Goal: Task Accomplishment & Management: Complete application form

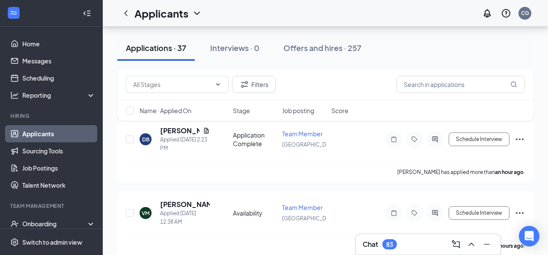
scroll to position [105, 0]
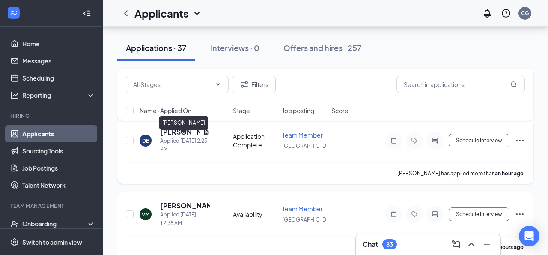
click at [167, 137] on h5 "[PERSON_NAME]" at bounding box center [179, 131] width 39 height 9
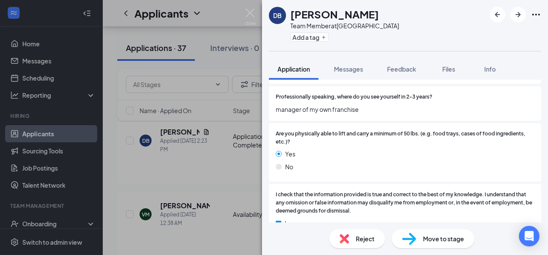
scroll to position [1099, 0]
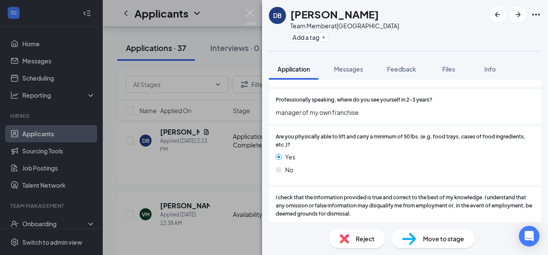
click at [353, 240] on div "Reject" at bounding box center [357, 238] width 56 height 19
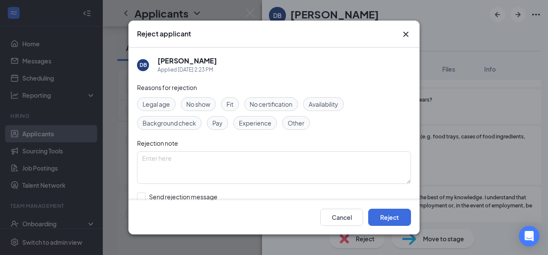
click at [284, 122] on div "Other" at bounding box center [296, 123] width 28 height 14
click at [159, 197] on input "Send rejection message If unchecked, the applicant will not receive a rejection…" at bounding box center [234, 201] width 195 height 19
checkbox input "true"
click at [389, 217] on button "Reject" at bounding box center [389, 217] width 43 height 17
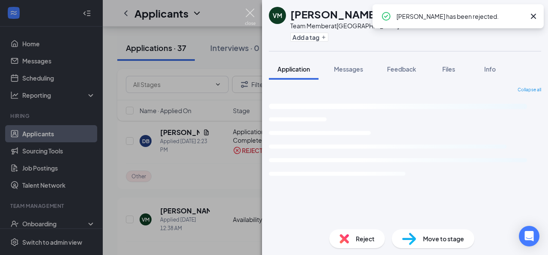
click at [250, 13] on img at bounding box center [250, 17] width 11 height 17
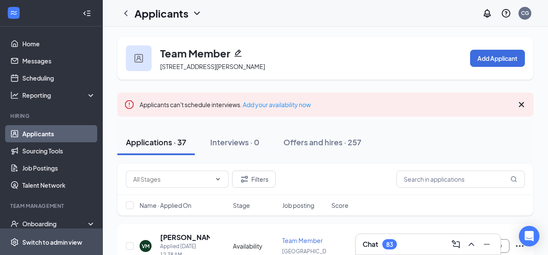
click at [43, 229] on span "Switch to admin view" at bounding box center [58, 242] width 73 height 26
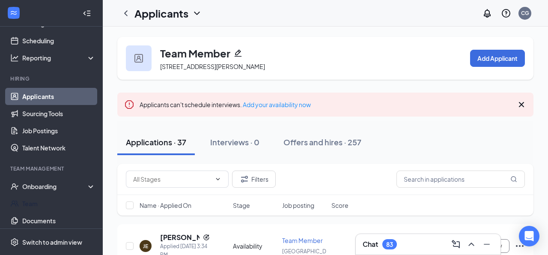
scroll to position [45, 0]
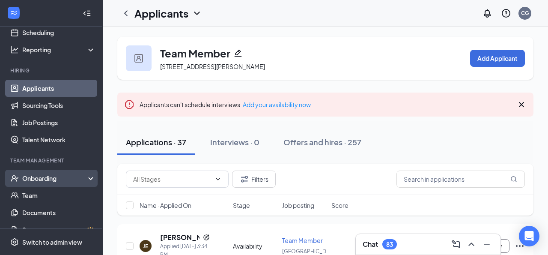
click at [65, 174] on div "Onboarding" at bounding box center [55, 178] width 66 height 9
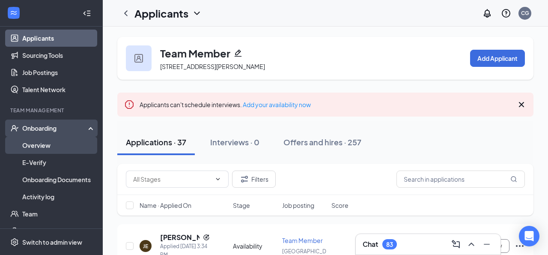
scroll to position [108, 0]
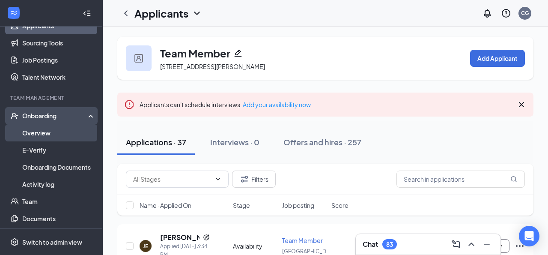
click at [53, 136] on link "Overview" at bounding box center [58, 132] width 73 height 17
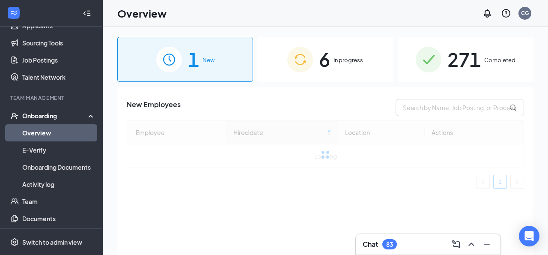
click at [324, 72] on span "6" at bounding box center [324, 60] width 11 height 30
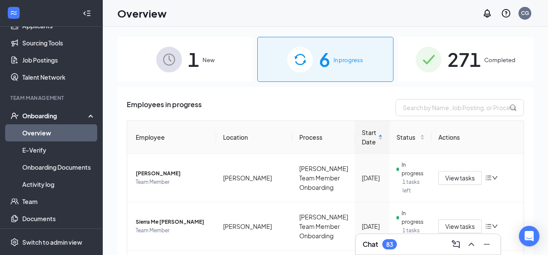
click at [219, 52] on div "1 New" at bounding box center [185, 59] width 136 height 45
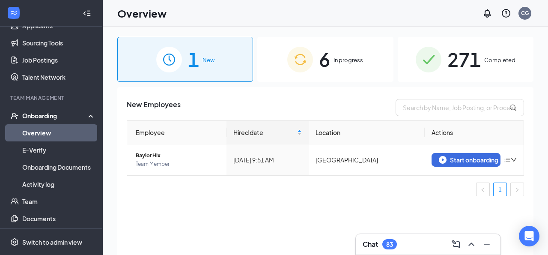
click at [299, 66] on img at bounding box center [300, 60] width 26 height 26
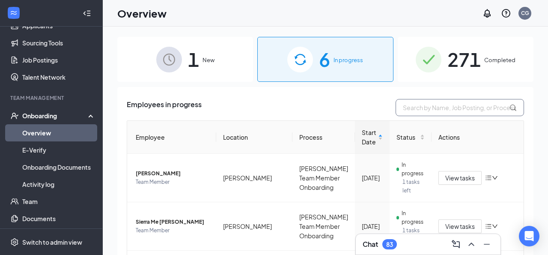
click at [439, 112] on input "text" at bounding box center [460, 107] width 129 height 17
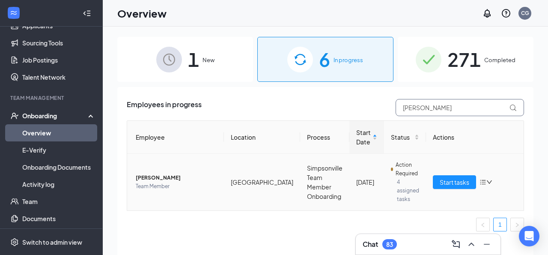
type input "[PERSON_NAME]"
click at [161, 179] on span "[PERSON_NAME]" at bounding box center [176, 178] width 81 height 9
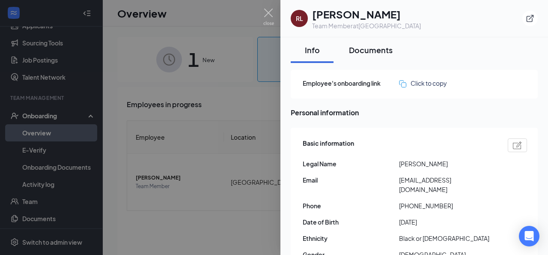
click at [375, 46] on div "Documents" at bounding box center [371, 50] width 44 height 11
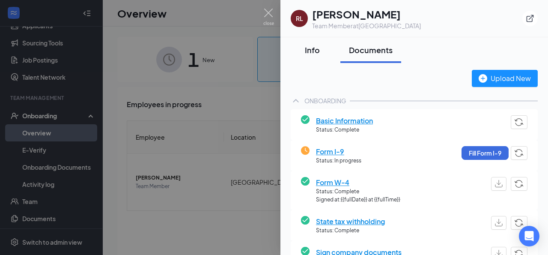
click at [305, 48] on div "Info" at bounding box center [312, 50] width 26 height 11
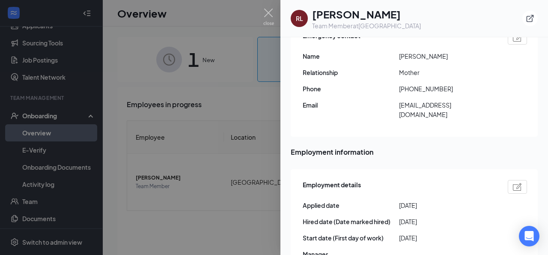
scroll to position [320, 0]
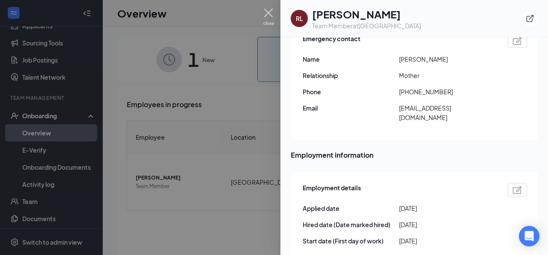
click at [269, 11] on img at bounding box center [268, 17] width 11 height 17
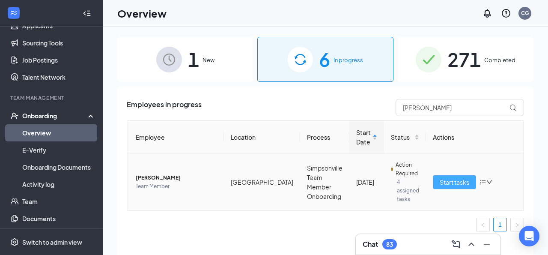
click at [461, 177] on button "Start tasks" at bounding box center [454, 182] width 43 height 14
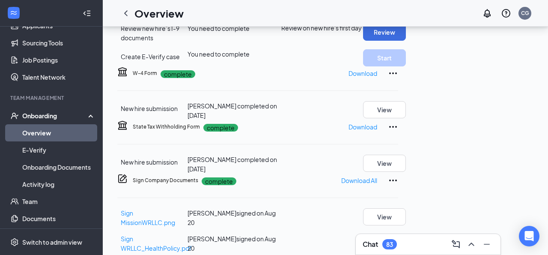
scroll to position [176, 0]
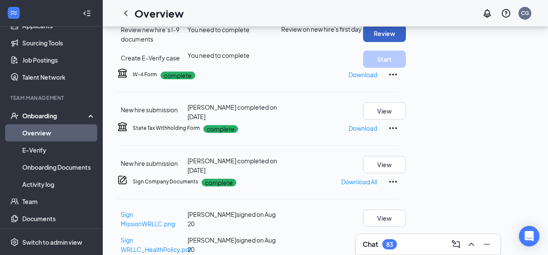
click at [406, 42] on button "Review" at bounding box center [384, 33] width 43 height 17
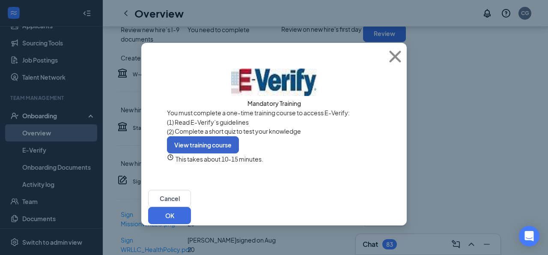
click at [239, 153] on button "View training course" at bounding box center [203, 144] width 72 height 17
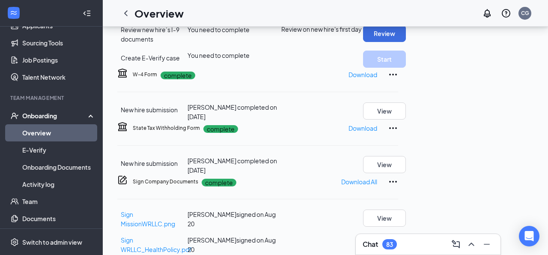
radio input "true"
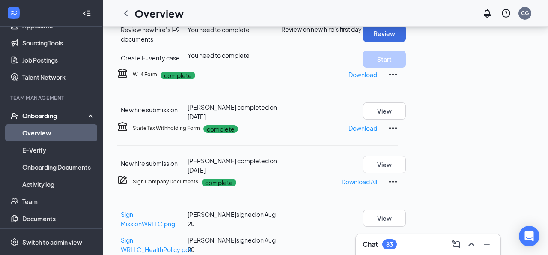
scroll to position [9, 0]
radio input "true"
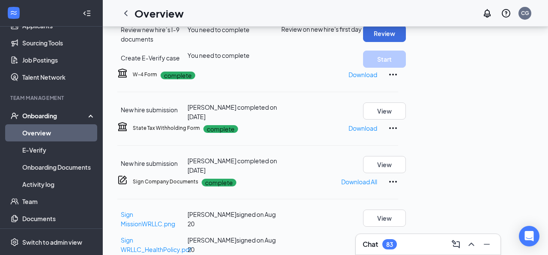
radio input "true"
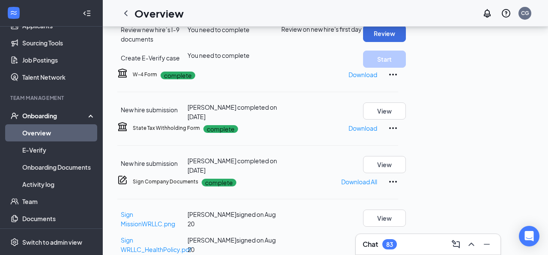
radio input "true"
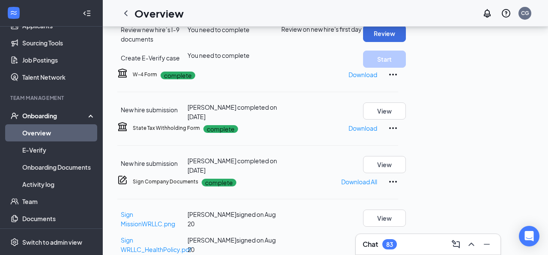
radio input "true"
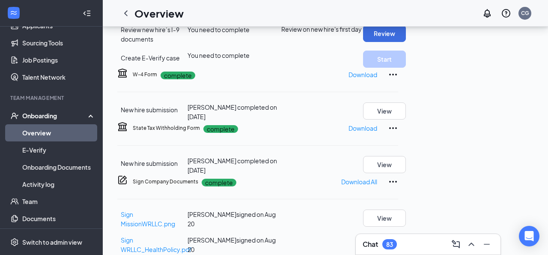
scroll to position [195, 0]
radio input "true"
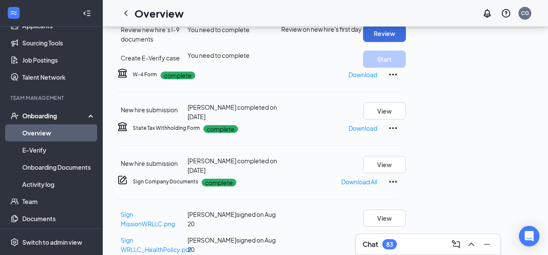
radio input "true"
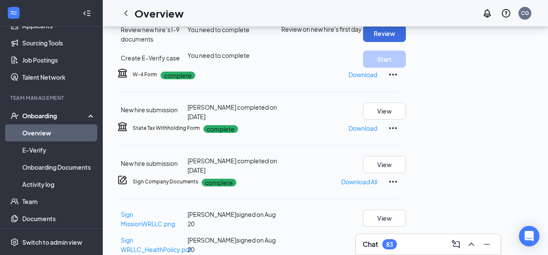
radio input "true"
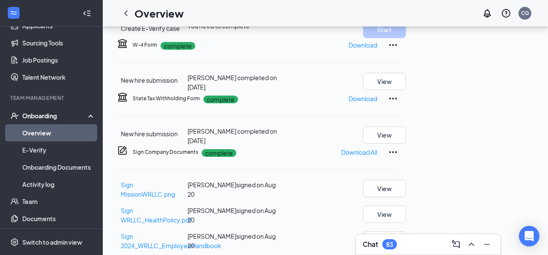
scroll to position [203, 0]
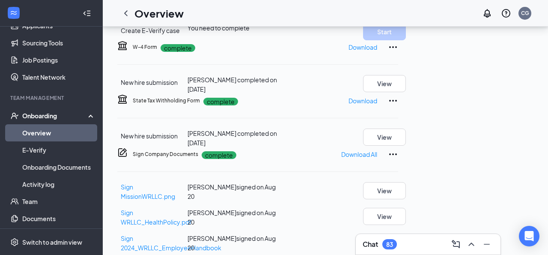
radio input "true"
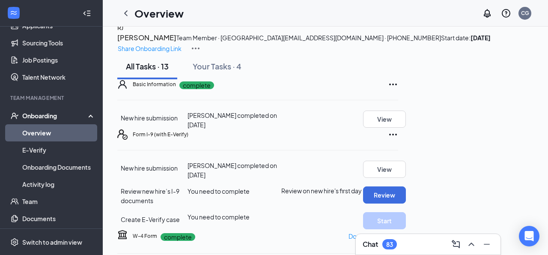
scroll to position [281, 0]
radio input "true"
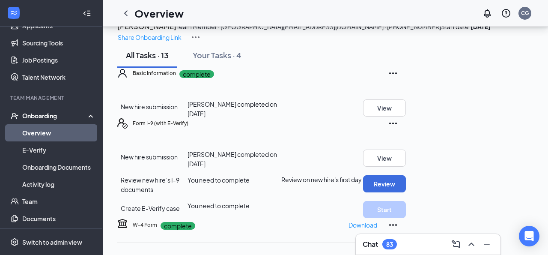
scroll to position [234, 0]
radio input "true"
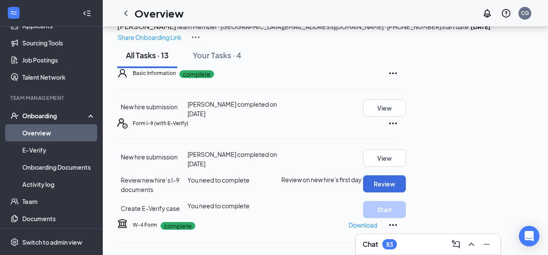
radio input "true"
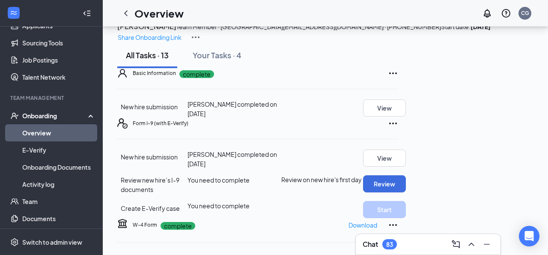
radio input "true"
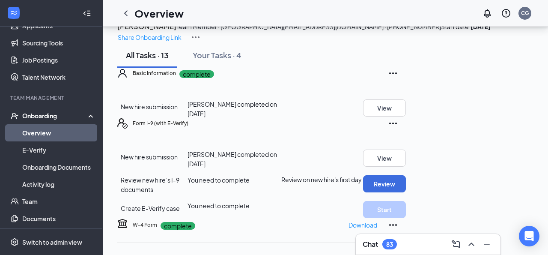
scroll to position [186, 0]
radio input "true"
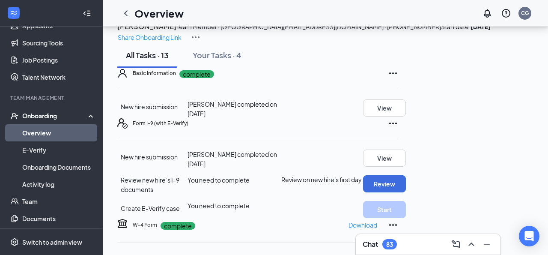
radio input "true"
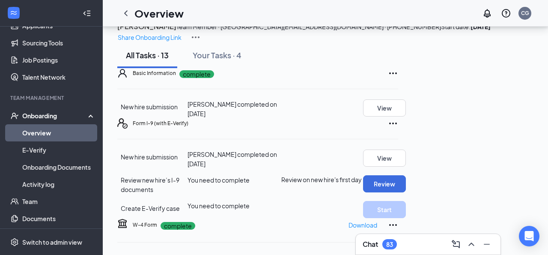
radio input "true"
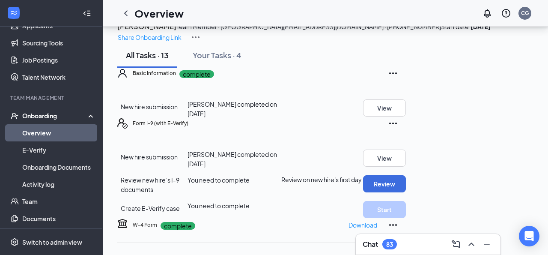
radio input "true"
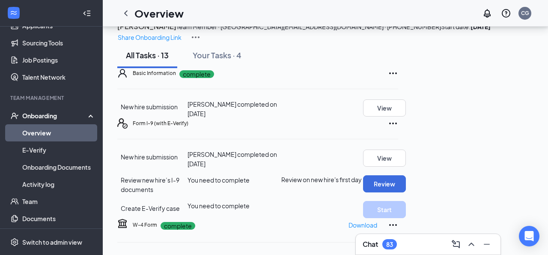
scroll to position [67, 0]
radio input "true"
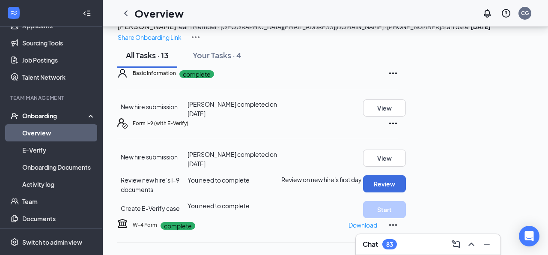
radio input "true"
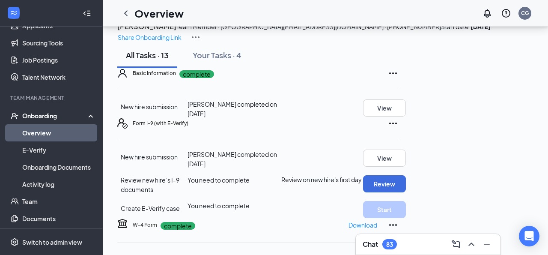
radio input "true"
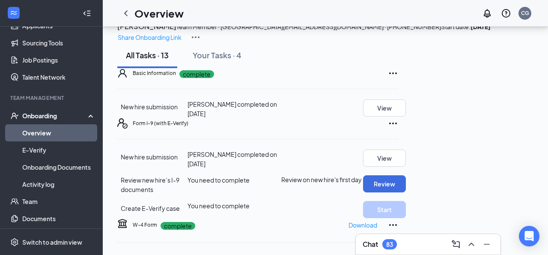
radio input "true"
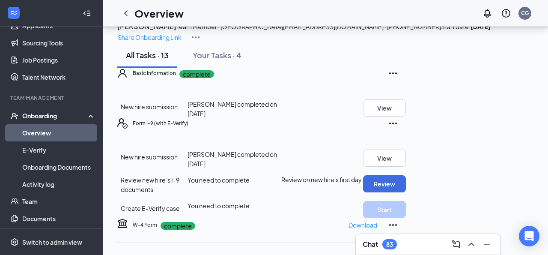
radio input "true"
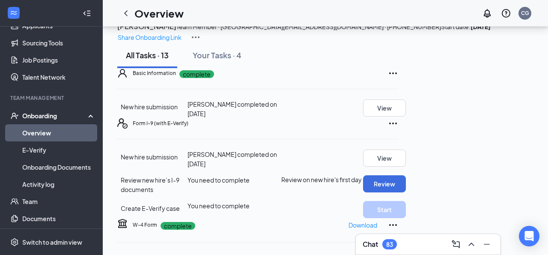
radio input "true"
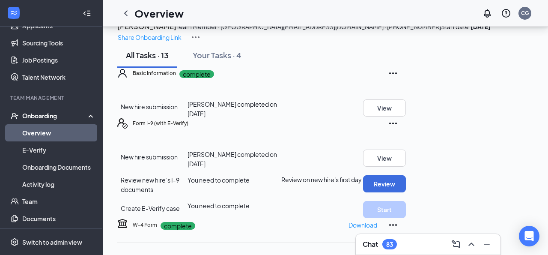
radio input "true"
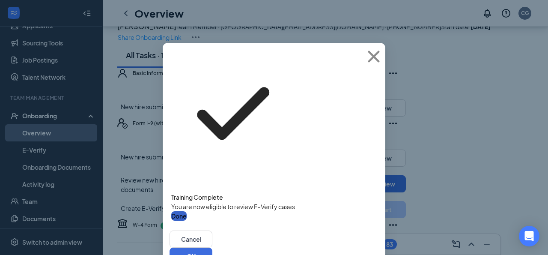
click at [187, 211] on button "Done" at bounding box center [178, 215] width 15 height 9
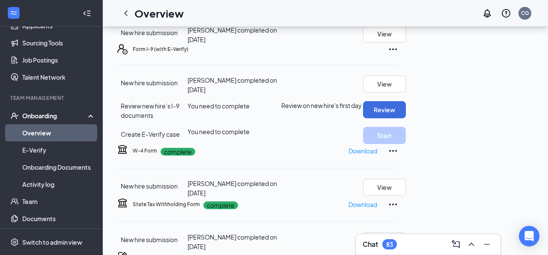
scroll to position [108, 0]
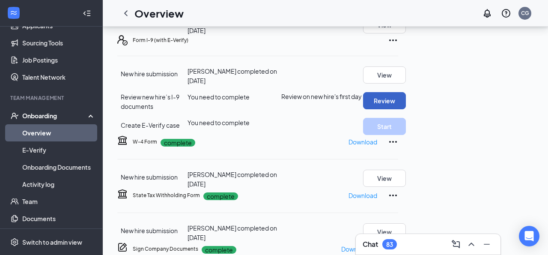
click at [406, 109] on button "Review" at bounding box center [384, 100] width 43 height 17
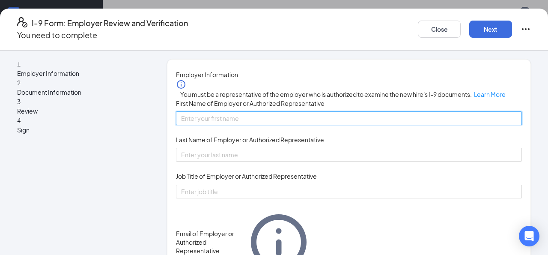
click at [262, 125] on input "First Name of Employer or Authorized Representative" at bounding box center [349, 118] width 346 height 14
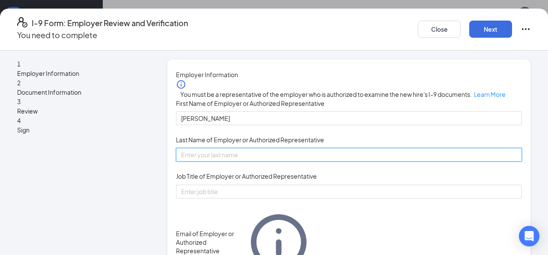
click at [249, 162] on input "Last Name of Employer or Authorized Representative" at bounding box center [349, 155] width 346 height 14
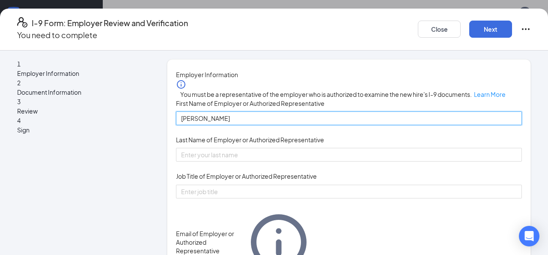
drag, startPoint x: 233, startPoint y: 141, endPoint x: 209, endPoint y: 140, distance: 23.2
click at [209, 125] on input "[PERSON_NAME]" at bounding box center [349, 118] width 346 height 14
type input "[PERSON_NAME]"
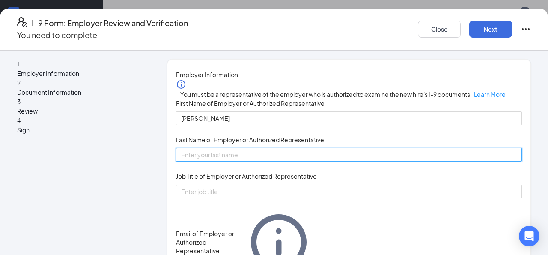
click at [220, 162] on input "Last Name of Employer or Authorized Representative" at bounding box center [349, 155] width 346 height 14
type input "g"
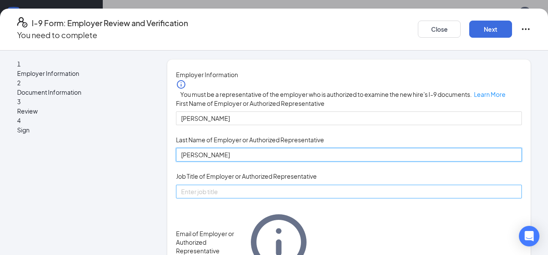
type input "[PERSON_NAME]"
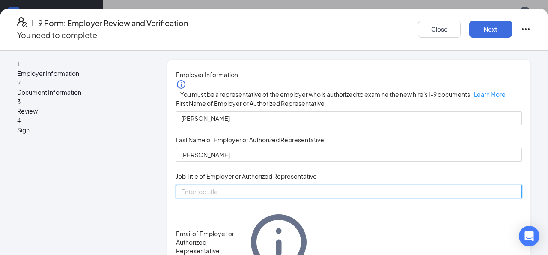
click at [225, 198] on input "Job Title of Employer or Authorized Representative" at bounding box center [349, 192] width 346 height 14
type input "C"
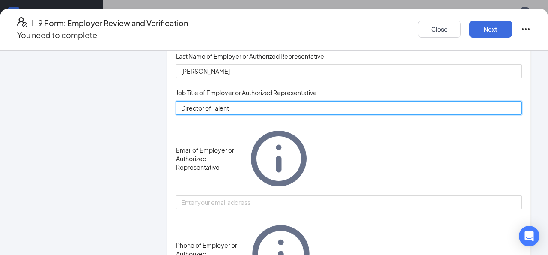
scroll to position [84, 0]
type input "Director of Talent"
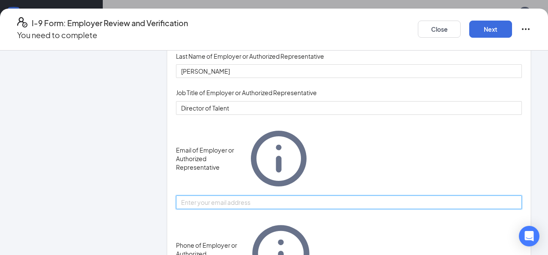
click at [263, 195] on input "Email of Employer or Authorized Representative" at bounding box center [349, 202] width 346 height 14
type input "[PERSON_NAME][EMAIL_ADDRESS][DOMAIN_NAME]"
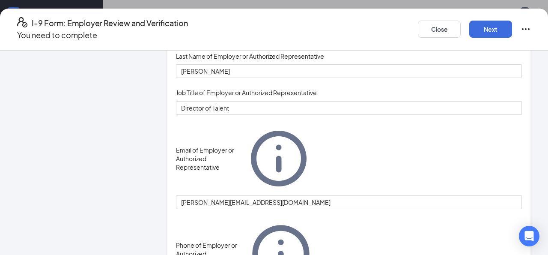
type input "8649186994"
click at [452, 185] on div "You must be a representative of the employer who is authorized to examine the n…" at bounding box center [349, 151] width 346 height 310
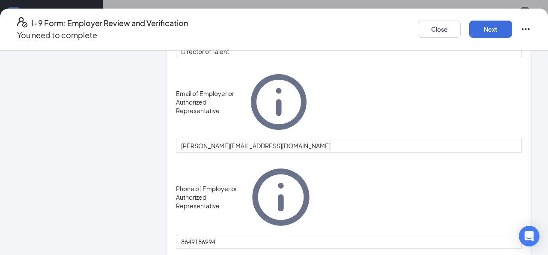
click at [364, 162] on div "You must be a representative of the employer who is authorized to examine the n…" at bounding box center [349, 94] width 346 height 310
click at [488, 24] on button "Next" at bounding box center [491, 29] width 43 height 17
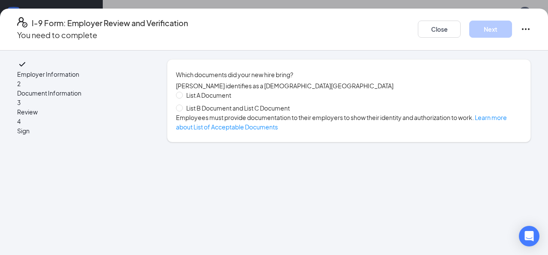
scroll to position [0, 0]
click at [263, 113] on span "List B Document and List C Document" at bounding box center [238, 107] width 111 height 9
click at [182, 111] on input "List B Document and List C Document" at bounding box center [179, 108] width 6 height 6
radio input "true"
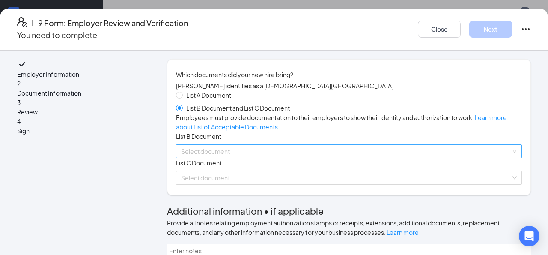
click at [232, 158] on div "Select document List B Documents Driver’s License issued by U.S State or outlyi…" at bounding box center [349, 151] width 346 height 14
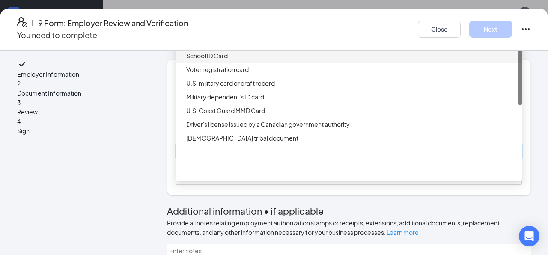
click at [264, 60] on div "School ID Card" at bounding box center [351, 55] width 331 height 9
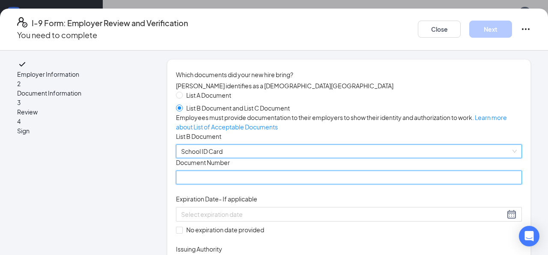
click at [228, 184] on input "Document Number" at bounding box center [349, 178] width 346 height 14
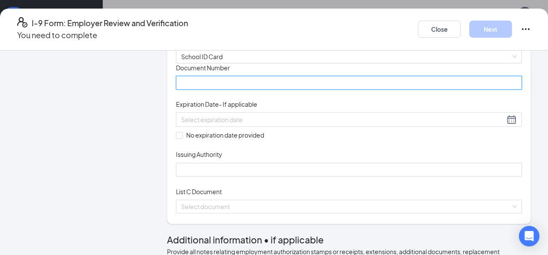
scroll to position [155, 0]
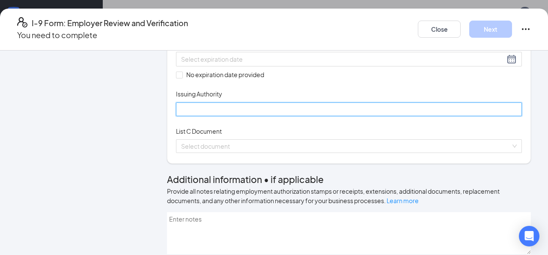
click at [311, 116] on input "Issuing Authority" at bounding box center [349, 109] width 346 height 14
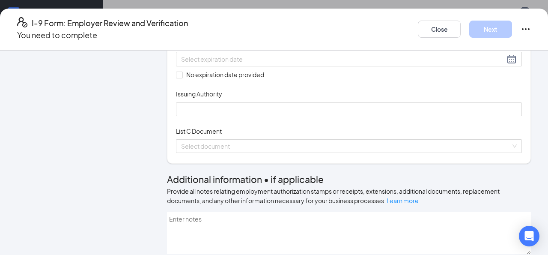
click at [366, 116] on div "Document Title School ID Card Document Number Expiration Date - If applicable N…" at bounding box center [349, 59] width 346 height 113
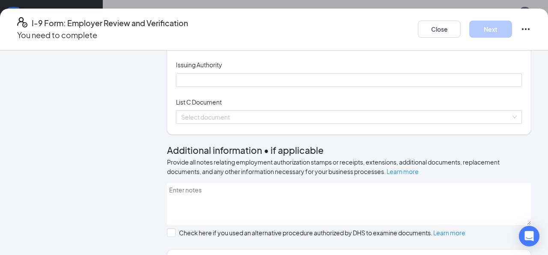
scroll to position [213, 0]
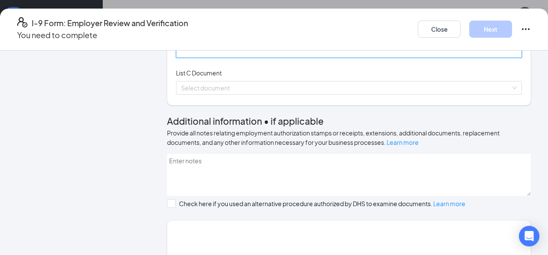
click at [252, 58] on input "Issuing Authority" at bounding box center [349, 51] width 346 height 14
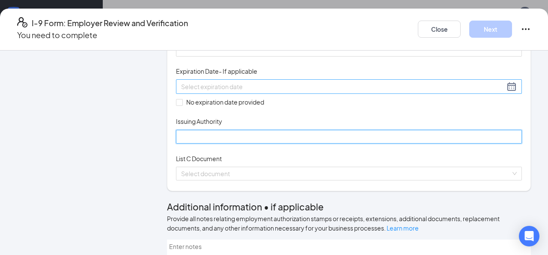
scroll to position [127, 0]
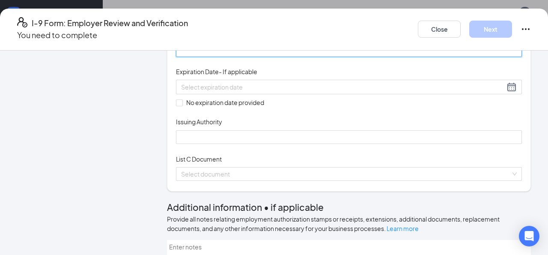
click at [200, 57] on input "Document Number" at bounding box center [349, 50] width 346 height 14
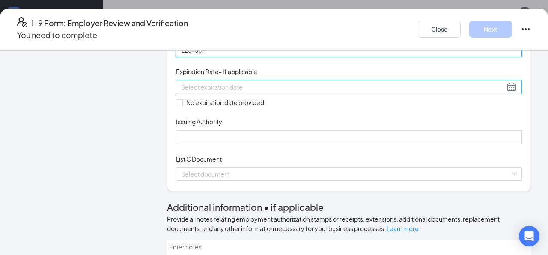
type input "1234567"
click at [184, 92] on div at bounding box center [349, 87] width 336 height 10
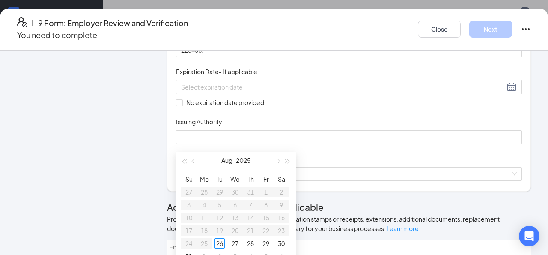
click at [344, 144] on div "Document Title School ID Card Document Number 1234567 Expiration Date - If appl…" at bounding box center [349, 87] width 346 height 113
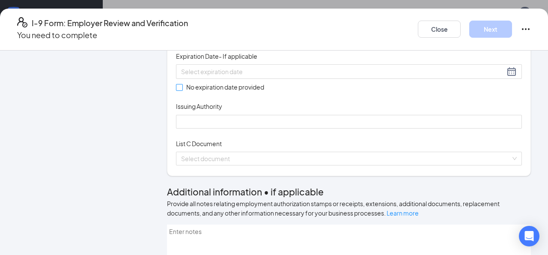
scroll to position [146, 0]
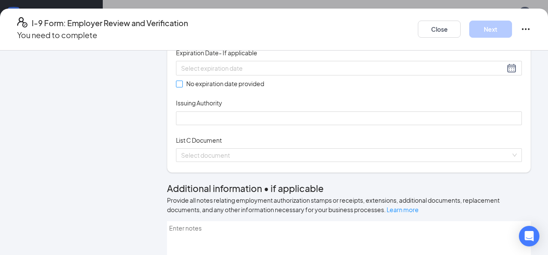
click at [183, 87] on span at bounding box center [179, 84] width 7 height 7
click at [182, 87] on input "No expiration date provided" at bounding box center [179, 84] width 6 height 6
checkbox input "true"
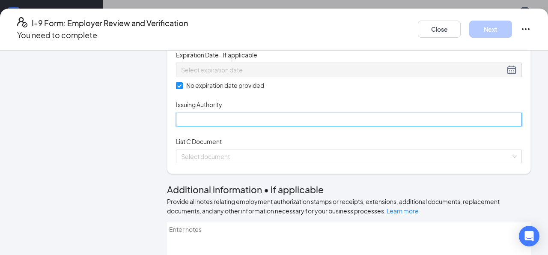
click at [200, 126] on input "Issuing Authority" at bounding box center [349, 120] width 346 height 14
type input "H"
type input "[GEOGRAPHIC_DATA]"
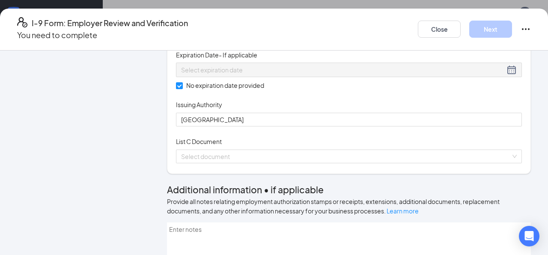
click at [346, 127] on div "Document Title School ID Card Document Number 1234567 Expiration Date - If appl…" at bounding box center [349, 69] width 346 height 115
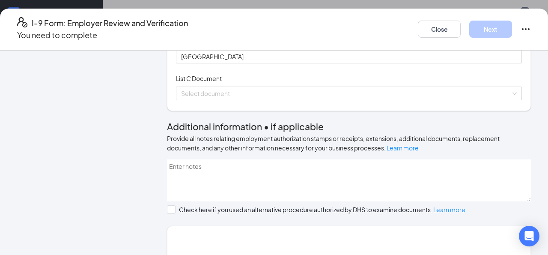
scroll to position [223, 0]
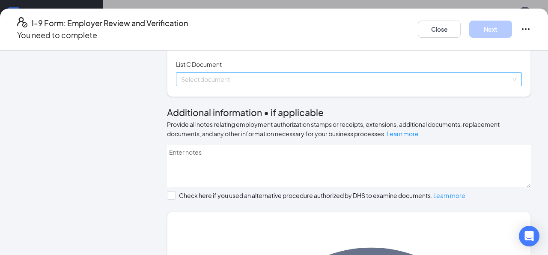
click at [512, 86] on div "Select document" at bounding box center [349, 79] width 346 height 14
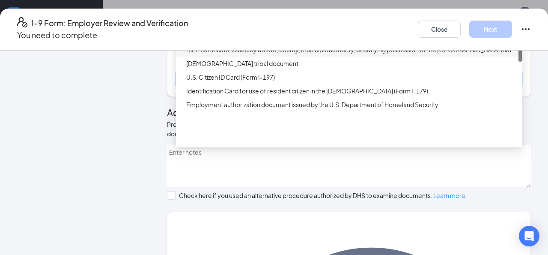
click at [270, 54] on div "Birth certificate issued by a state, county, municipal authority, or outlying p…" at bounding box center [351, 49] width 331 height 9
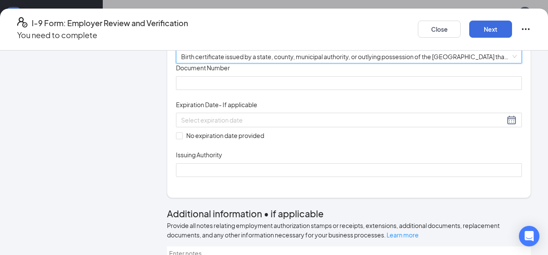
scroll to position [246, 0]
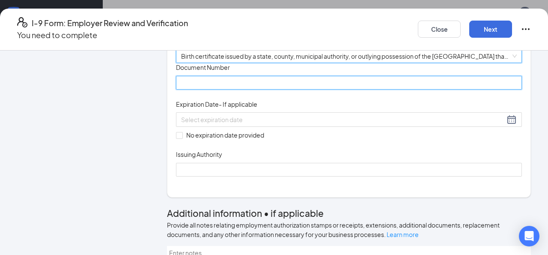
click at [247, 90] on input "Document Number" at bounding box center [349, 83] width 346 height 14
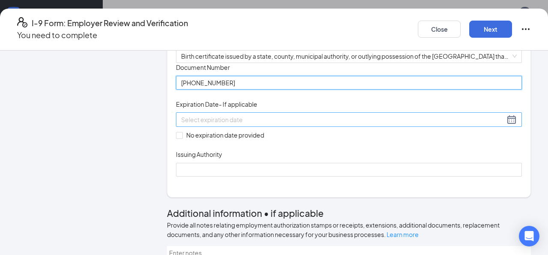
type input "[PHONE_NUMBER]"
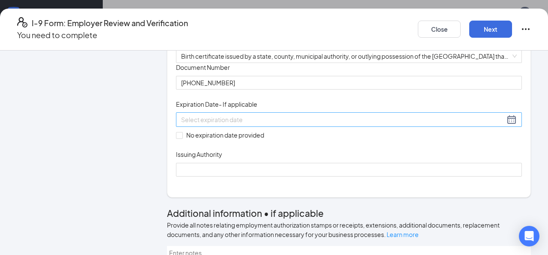
click at [323, 125] on div at bounding box center [349, 119] width 336 height 10
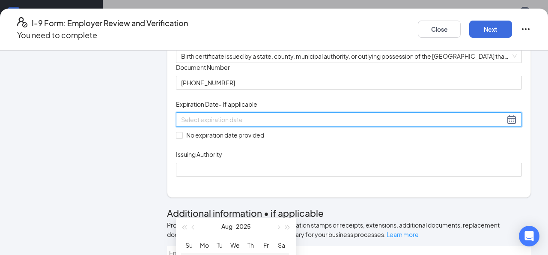
click at [422, 156] on div "Document Title Birth certificate issued by a state, county, municipal authority…" at bounding box center [349, 119] width 346 height 113
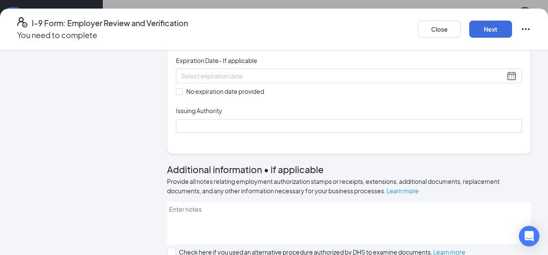
scroll to position [296, 0]
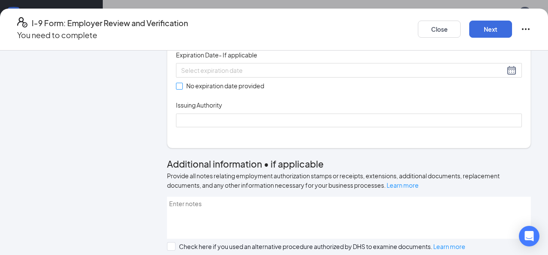
click at [182, 89] on input "No expiration date provided" at bounding box center [179, 86] width 6 height 6
checkbox input "true"
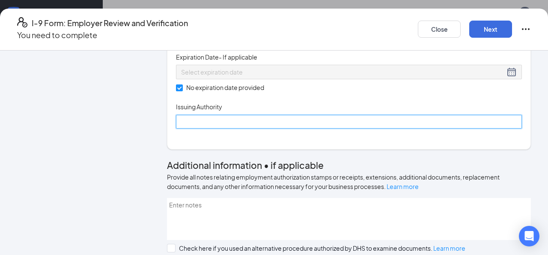
click at [199, 129] on input "Issuing Authority" at bounding box center [349, 122] width 346 height 14
type input "State of [US_STATE]"
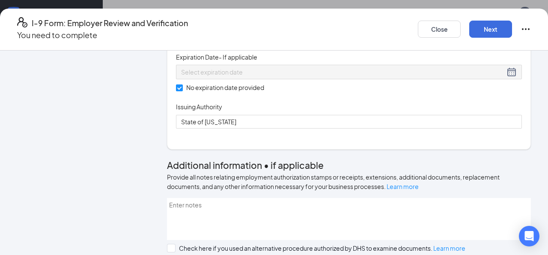
click at [345, 129] on div "Document Title Birth certificate issued by a state, county, municipal authority…" at bounding box center [349, 71] width 346 height 115
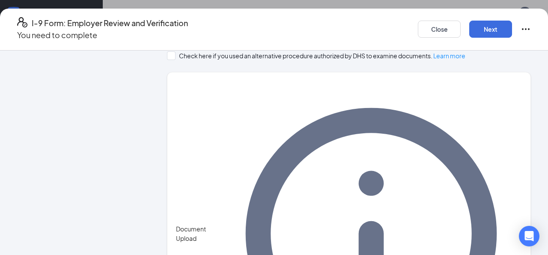
scroll to position [505, 0]
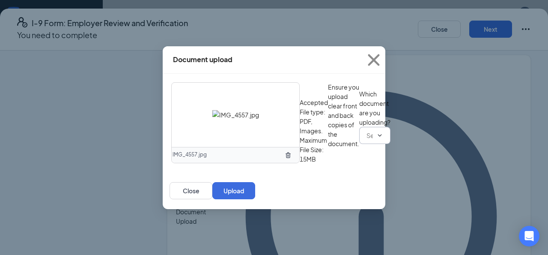
click at [367, 140] on input "text" at bounding box center [370, 135] width 6 height 9
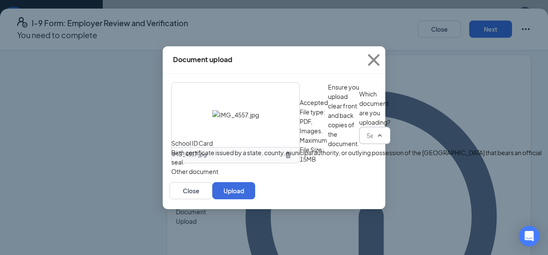
scroll to position [274, 0]
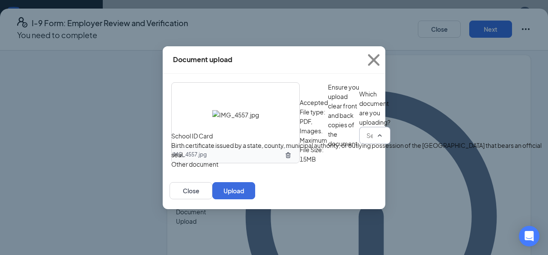
click at [358, 130] on div "IMG_4557.jpg Accepted File type: PDF, Images. Maximum File Size: 15MB Ensure yo…" at bounding box center [274, 122] width 206 height 81
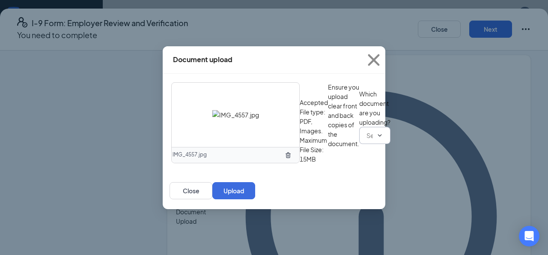
click at [359, 144] on span at bounding box center [374, 135] width 31 height 17
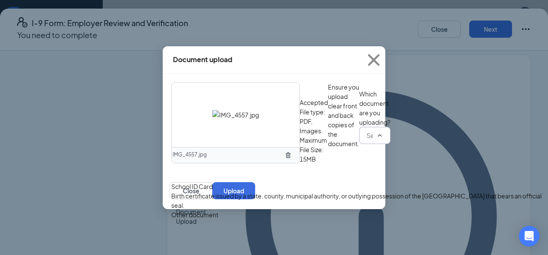
scroll to position [287, 0]
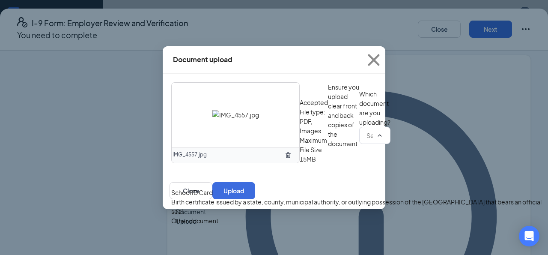
click at [293, 216] on div "Birth certificate issued by a state, county, municipal authority, or outlying p…" at bounding box center [359, 206] width 377 height 19
type input "Birth certificate issued by a state, county, municipal authority, or outlying p…"
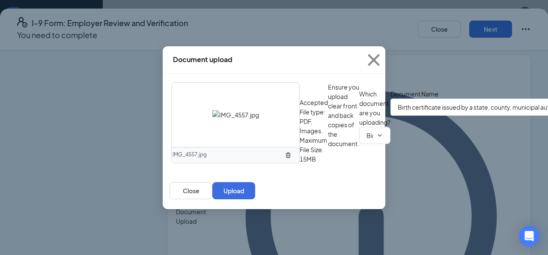
scroll to position [289, 0]
click at [255, 199] on button "Upload" at bounding box center [233, 190] width 43 height 17
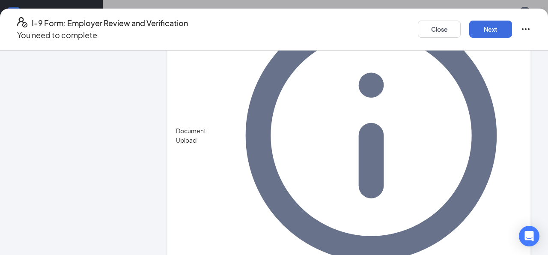
scroll to position [390, 0]
click at [495, 27] on button "Next" at bounding box center [491, 29] width 43 height 17
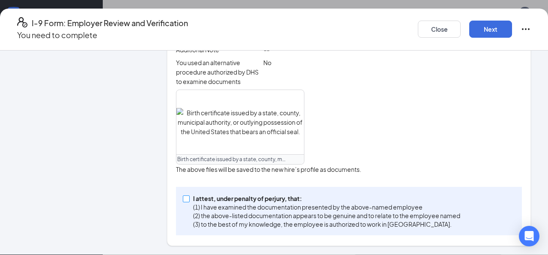
click at [186, 195] on input "I attest, under penalty of [PERSON_NAME], that: (1) I have examined the documen…" at bounding box center [186, 198] width 6 height 6
checkbox input "true"
click at [485, 28] on button "Next" at bounding box center [491, 29] width 43 height 17
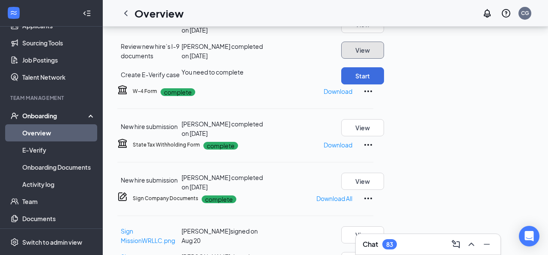
scroll to position [166, 0]
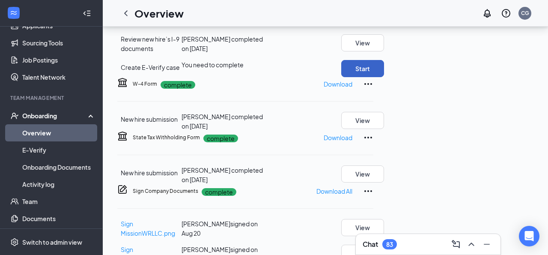
click at [384, 77] on button "Start" at bounding box center [362, 68] width 43 height 17
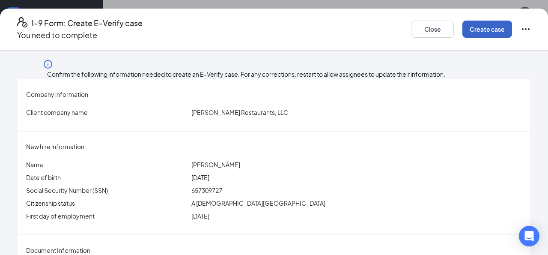
click at [480, 22] on button "Create case" at bounding box center [488, 29] width 50 height 17
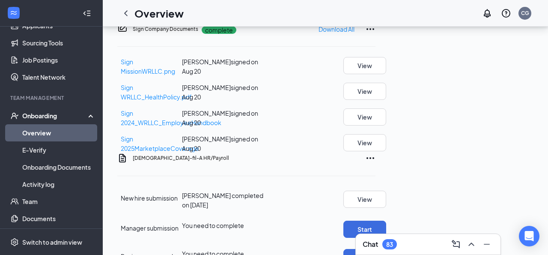
scroll to position [544, 0]
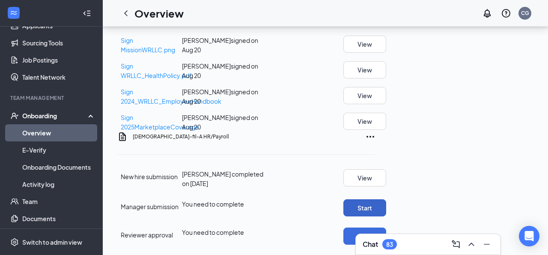
click at [386, 199] on button "Start" at bounding box center [365, 207] width 43 height 17
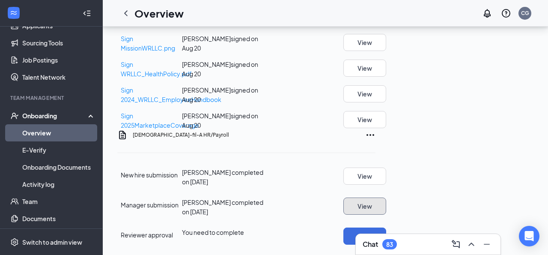
scroll to position [547, 0]
click at [386, 227] on button "Start" at bounding box center [365, 235] width 43 height 17
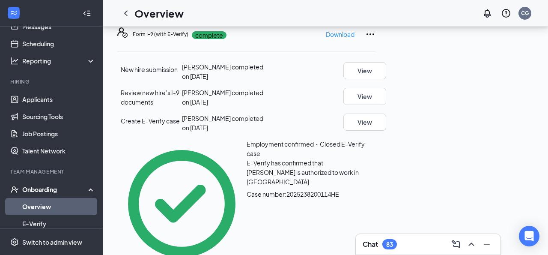
scroll to position [28, 0]
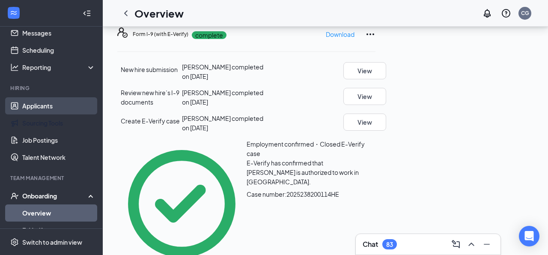
click at [50, 108] on link "Applicants" at bounding box center [58, 105] width 73 height 17
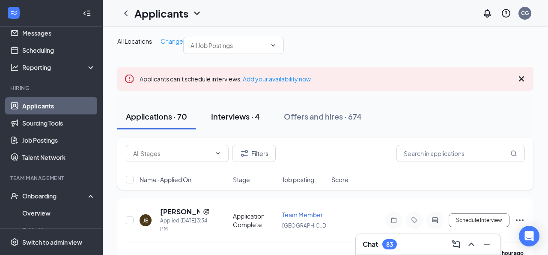
click at [232, 122] on div "Interviews · 4" at bounding box center [235, 116] width 49 height 11
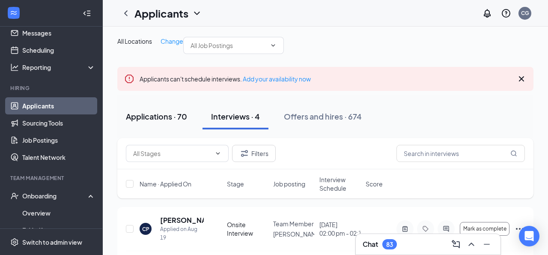
click at [140, 122] on div "Applications · 70" at bounding box center [156, 116] width 61 height 11
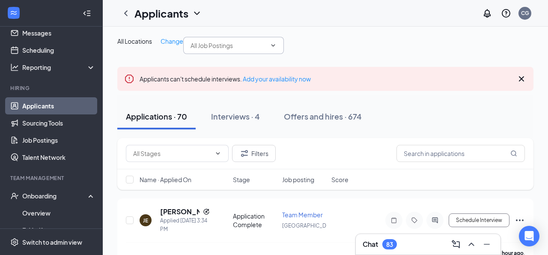
click at [191, 50] on input "text" at bounding box center [229, 45] width 76 height 9
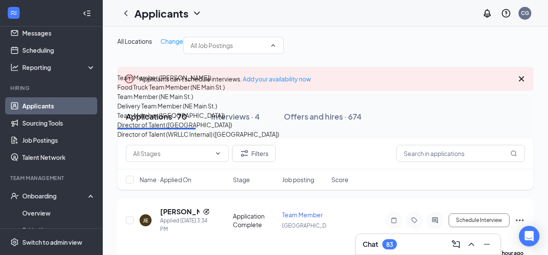
click at [171, 120] on div "Team Member ([GEOGRAPHIC_DATA])" at bounding box center [171, 115] width 108 height 9
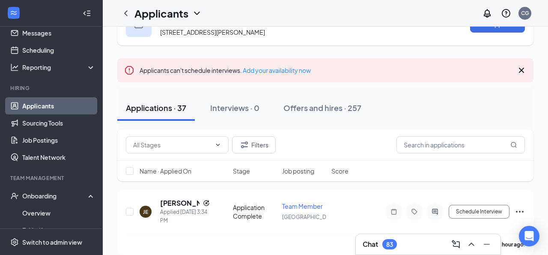
scroll to position [39, 0]
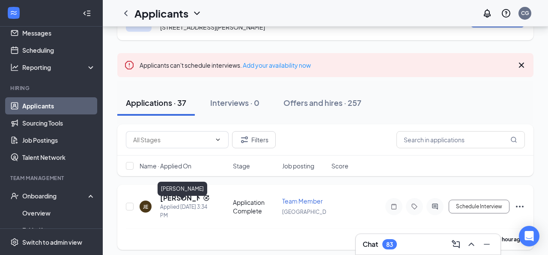
click at [170, 203] on h5 "[PERSON_NAME]" at bounding box center [179, 197] width 39 height 9
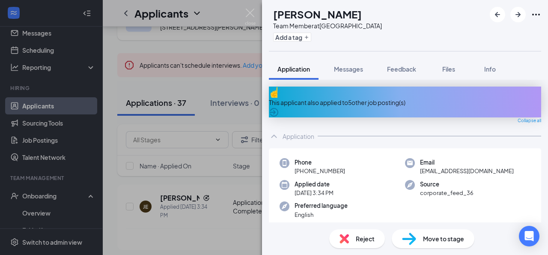
click at [418, 99] on div "This applicant also applied to 5 other job posting(s)" at bounding box center [405, 102] width 272 height 9
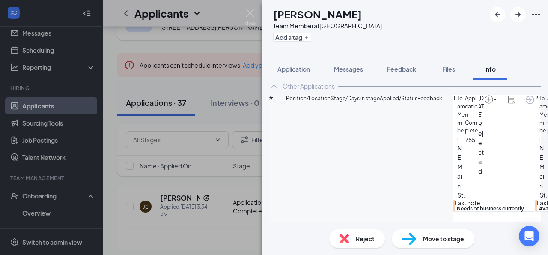
scroll to position [141, 0]
click at [303, 76] on button "Application" at bounding box center [294, 68] width 50 height 21
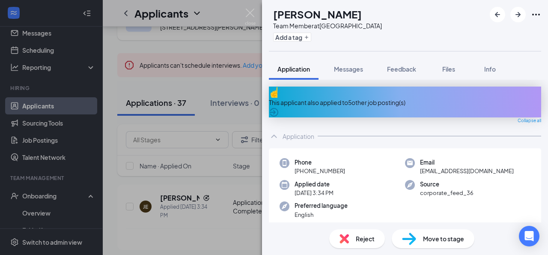
drag, startPoint x: 333, startPoint y: 16, endPoint x: 391, endPoint y: 15, distance: 57.8
click at [391, 16] on div "[PERSON_NAME] Team Member at [GEOGRAPHIC_DATA] Add a tag" at bounding box center [405, 25] width 286 height 51
copy h1 "[PERSON_NAME]"
drag, startPoint x: 420, startPoint y: 165, endPoint x: 546, endPoint y: 166, distance: 125.5
click at [546, 166] on div "This applicant also applied to 5 other job posting(s) Collapse all Application …" at bounding box center [405, 151] width 286 height 143
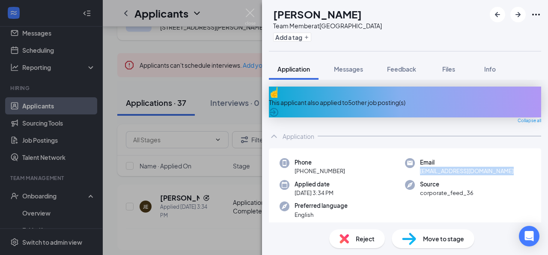
copy span "[EMAIL_ADDRESS][DOMAIN_NAME]"
drag, startPoint x: 303, startPoint y: 165, endPoint x: 410, endPoint y: 165, distance: 107.1
click at [410, 165] on div "Phone [PHONE_NUMBER] Email [EMAIL_ADDRESS][DOMAIN_NAME] Applied date [DATE] 3:3…" at bounding box center [405, 190] width 272 height 85
copy span "[PHONE_NUMBER]"
click at [411, 241] on img at bounding box center [409, 239] width 14 height 12
